Goal: Task Accomplishment & Management: Manage account settings

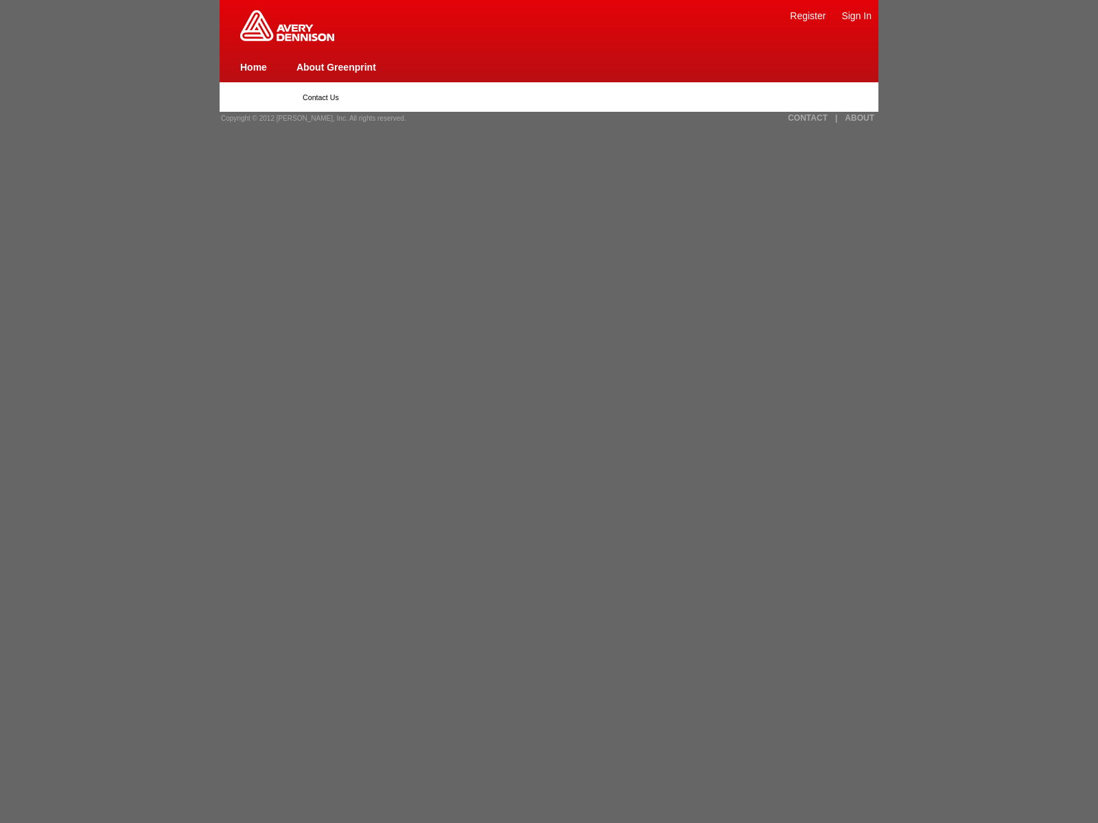
click at [309, 118] on span "Copyright © 2012 [PERSON_NAME], Inc. All rights reserved." at bounding box center [313, 119] width 185 height 8
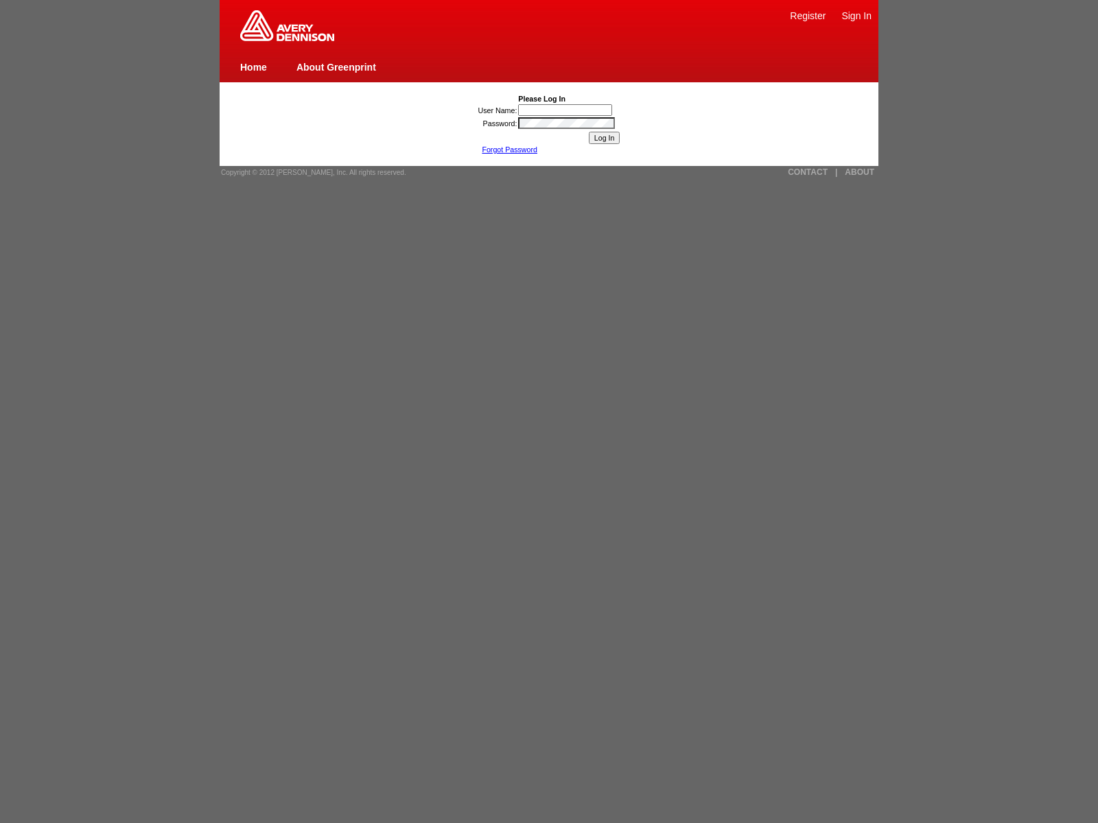
click at [509, 150] on link "Forgot Password" at bounding box center [510, 149] width 56 height 8
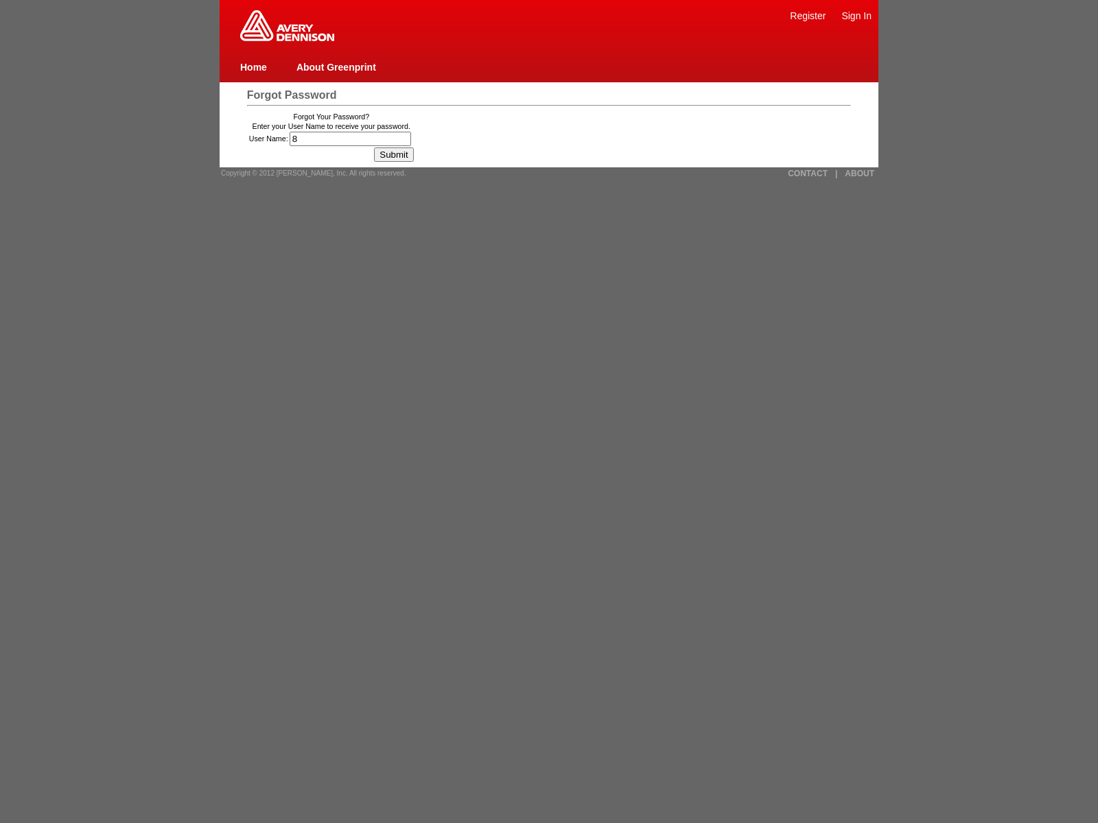
type input "8"
click at [399, 154] on input "Submit" at bounding box center [393, 154] width 39 height 14
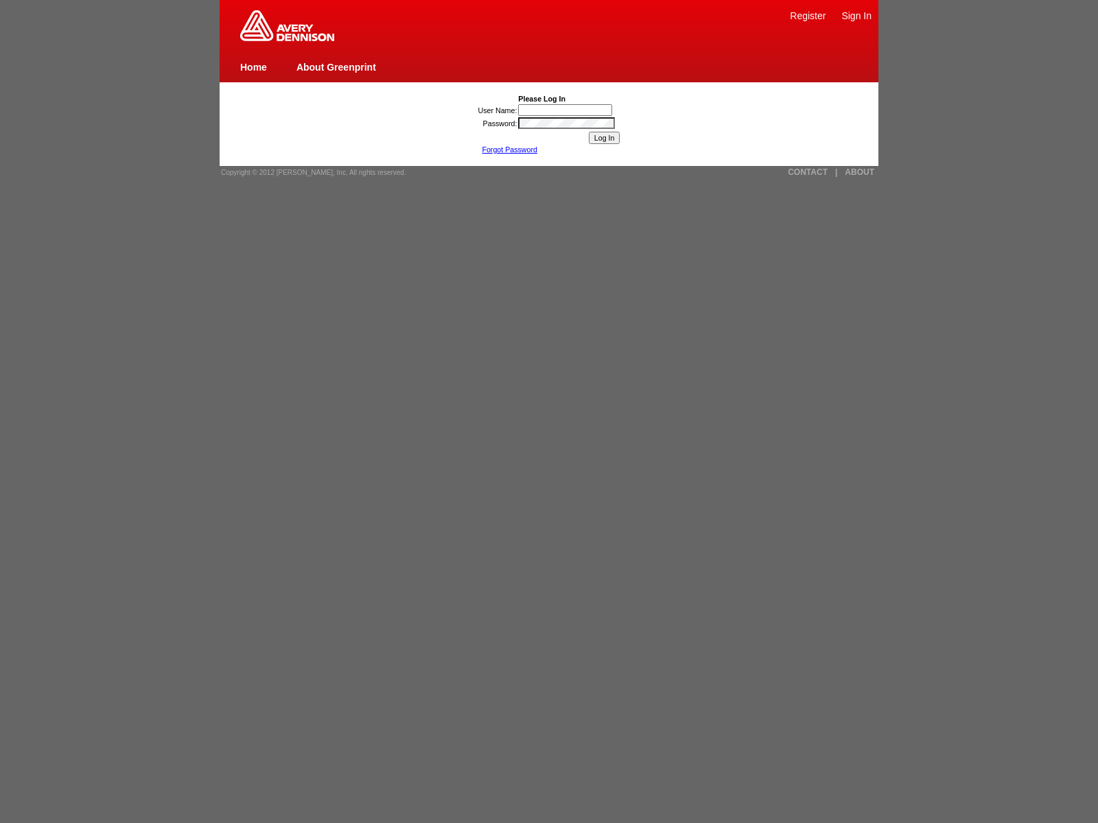
click at [509, 150] on link "Forgot Password" at bounding box center [510, 149] width 56 height 8
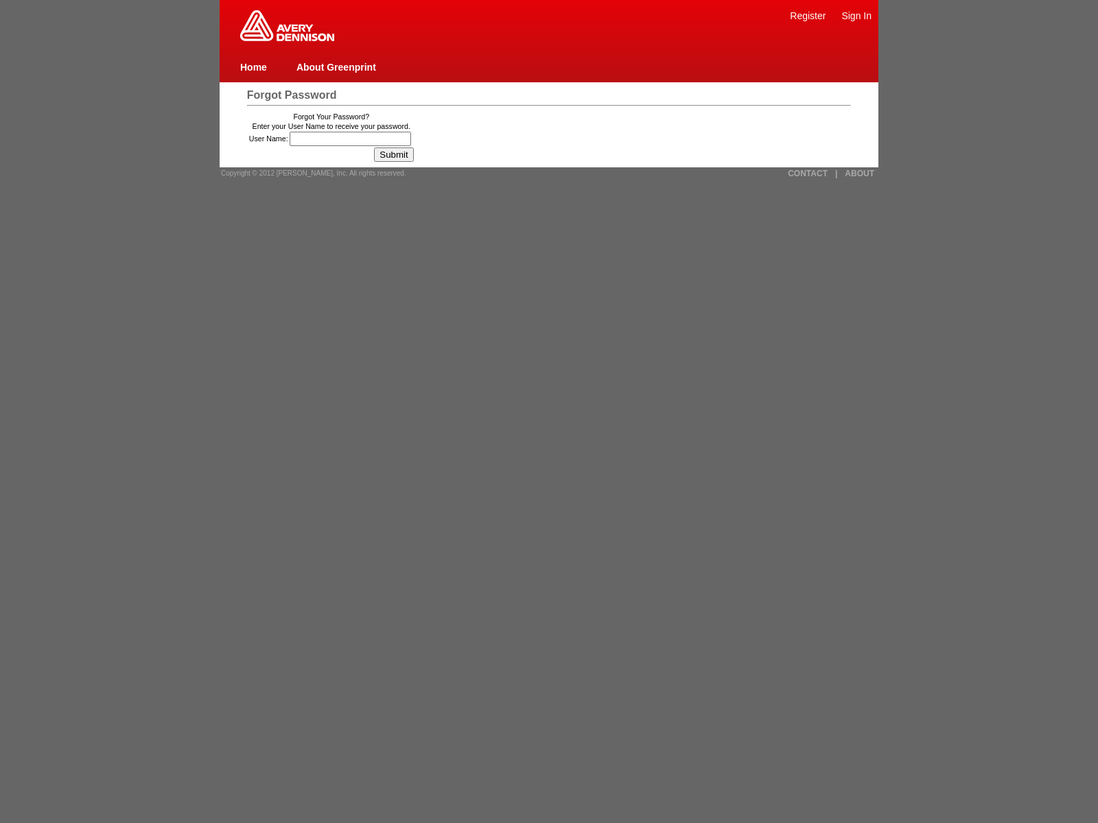
click at [836, 173] on link "|" at bounding box center [836, 174] width 2 height 10
